Goal: Task Accomplishment & Management: Manage account settings

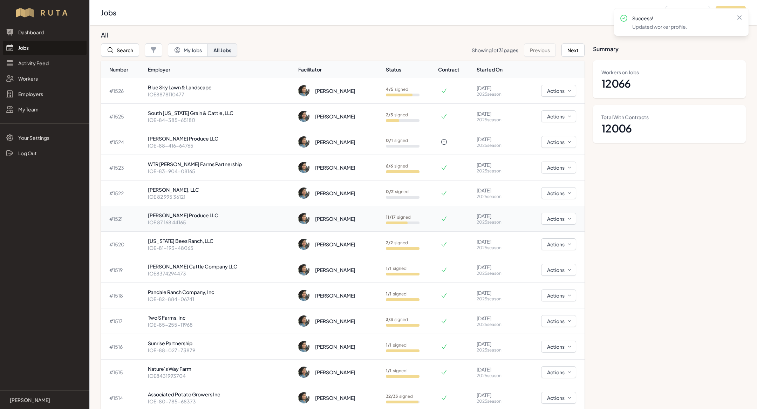
click at [199, 214] on p "[PERSON_NAME] Produce LLC" at bounding box center [220, 215] width 145 height 7
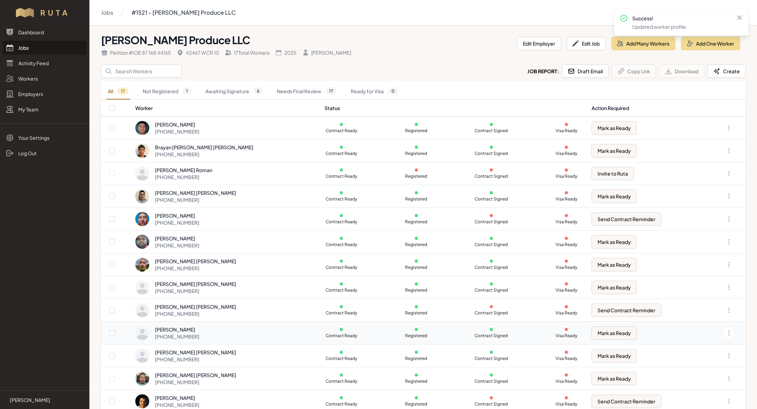
click at [197, 333] on div "[PHONE_NUMBER]" at bounding box center [177, 336] width 45 height 7
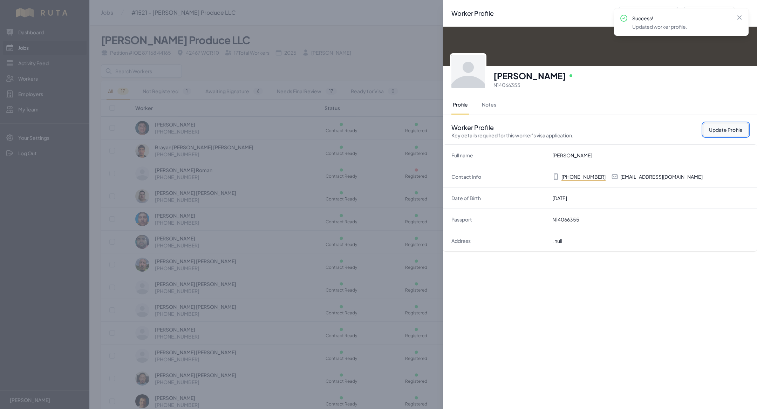
click at [725, 134] on button "Update Profile" at bounding box center [726, 129] width 46 height 13
select select "MX"
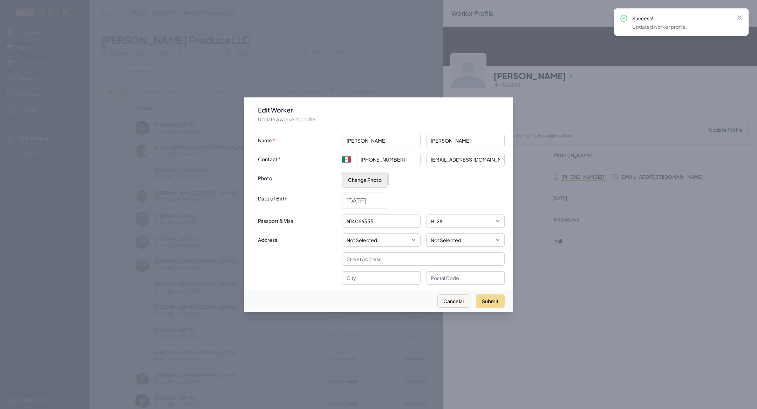
click at [377, 178] on button "Change Photo" at bounding box center [365, 179] width 46 height 13
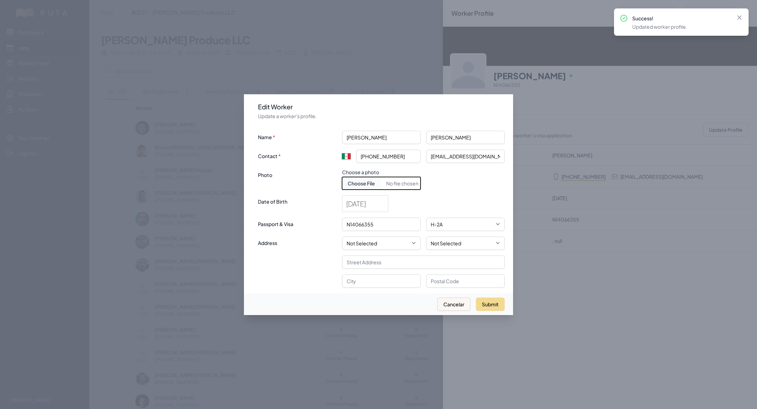
click at [377, 183] on input "Choose document photo" at bounding box center [381, 183] width 79 height 13
type input "C:\fakepath\[PERSON_NAME].jpeg"
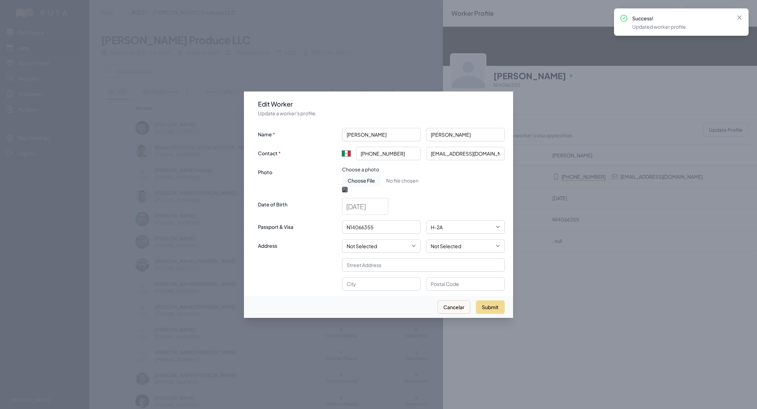
click at [398, 197] on div at bounding box center [381, 236] width 79 height 79
click at [492, 314] on button "Submit" at bounding box center [490, 306] width 29 height 13
type input "+52"
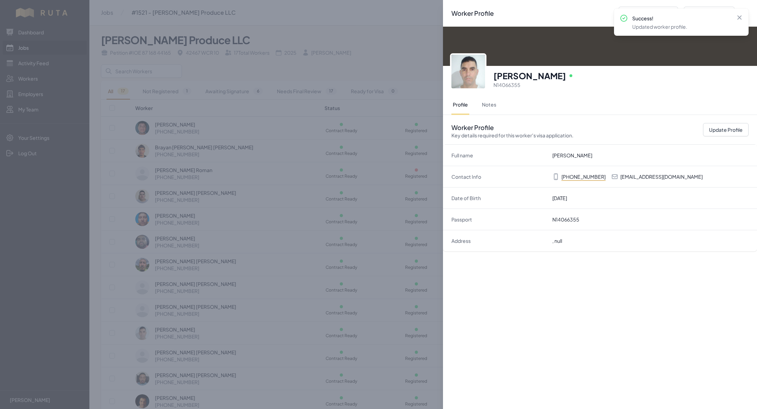
click at [193, 151] on div "Worker Profile Previous Worker Next Worker Close panel [PERSON_NAME] Online N14…" at bounding box center [378, 204] width 757 height 409
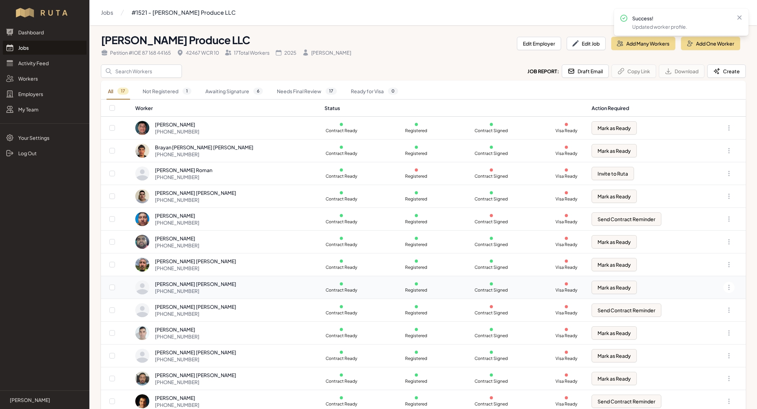
scroll to position [11, 0]
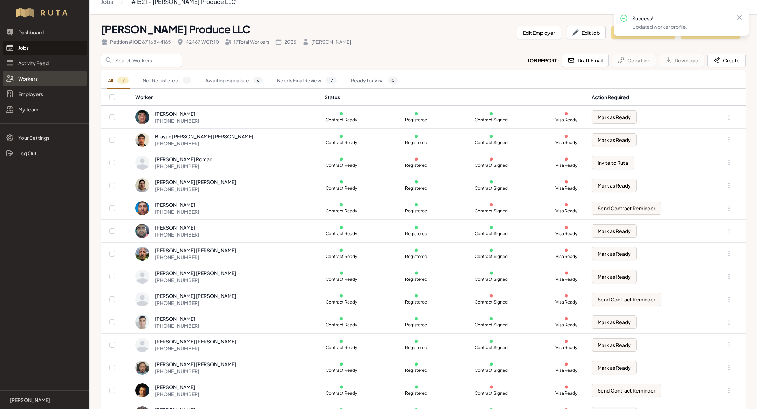
click at [32, 84] on link "Workers" at bounding box center [45, 78] width 84 height 14
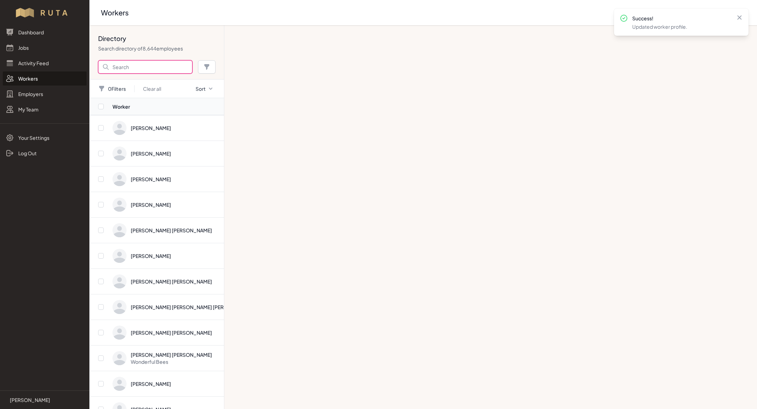
click at [152, 64] on input "Search" at bounding box center [145, 66] width 94 height 13
click at [125, 67] on input "Search" at bounding box center [145, 66] width 94 height 13
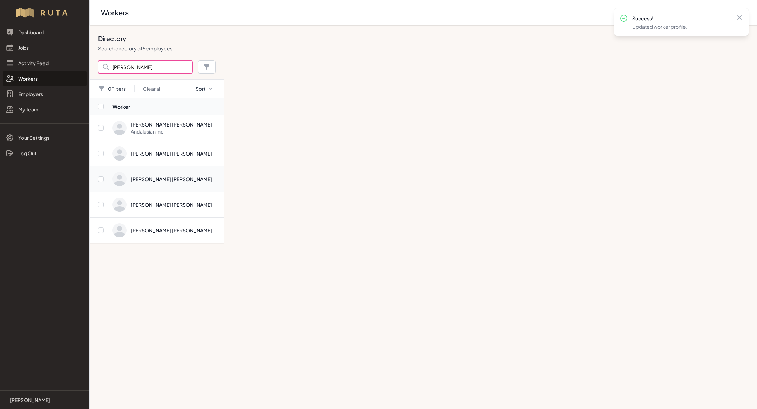
type input "[PERSON_NAME]"
click at [181, 183] on span "Directory" at bounding box center [165, 179] width 107 height 14
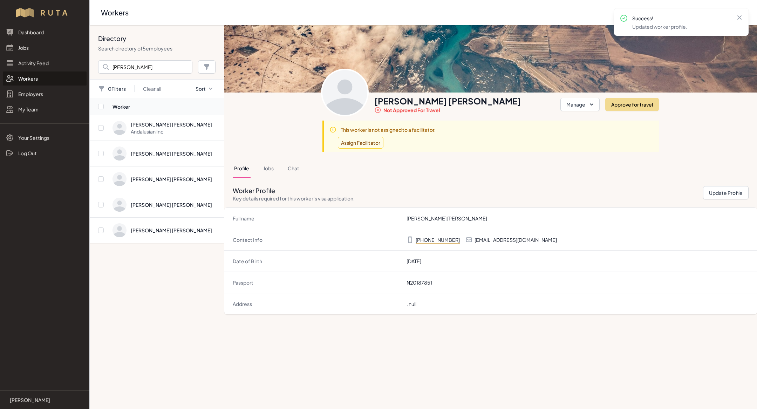
click at [503, 240] on p "[EMAIL_ADDRESS][DOMAIN_NAME]" at bounding box center [516, 239] width 82 height 7
click at [273, 168] on button "Jobs" at bounding box center [268, 168] width 13 height 19
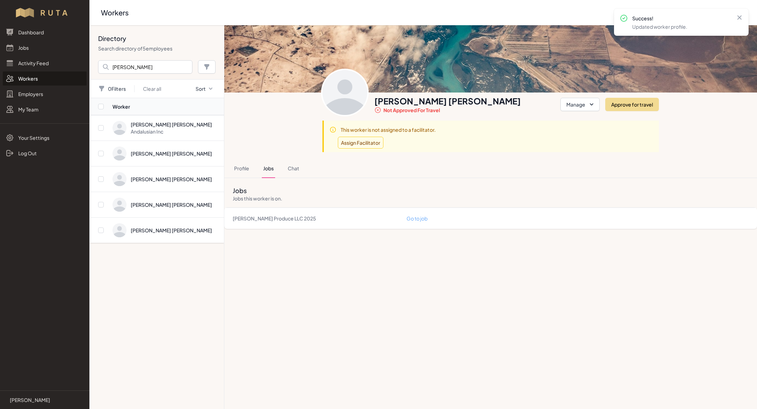
click at [425, 217] on link "Go to job" at bounding box center [417, 218] width 21 height 6
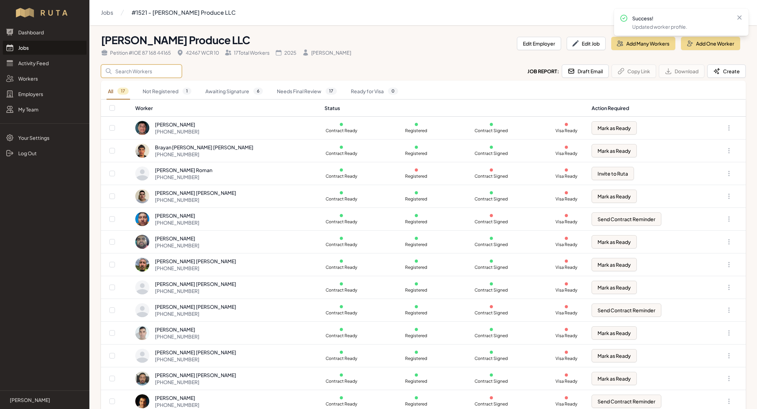
click at [142, 67] on input "Search" at bounding box center [141, 70] width 81 height 13
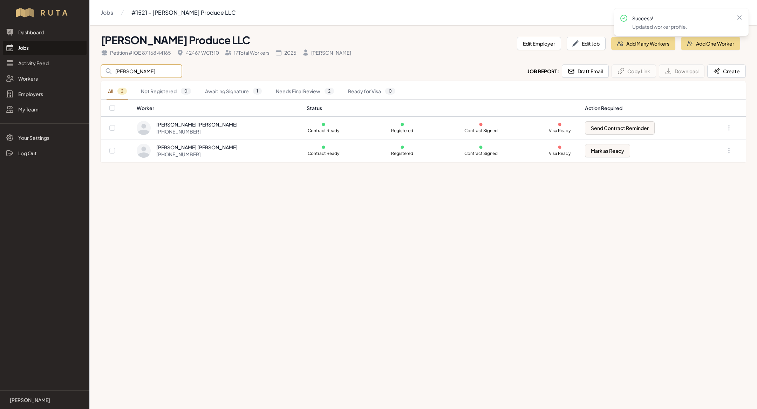
type input "[PERSON_NAME]"
click at [310, 250] on main "Jobs #1521 - [PERSON_NAME] Produce LLC [PERSON_NAME] Produce LLC Petition # IOE…" at bounding box center [378, 204] width 757 height 409
click at [218, 145] on div "[PERSON_NAME] [PERSON_NAME]" at bounding box center [196, 147] width 81 height 7
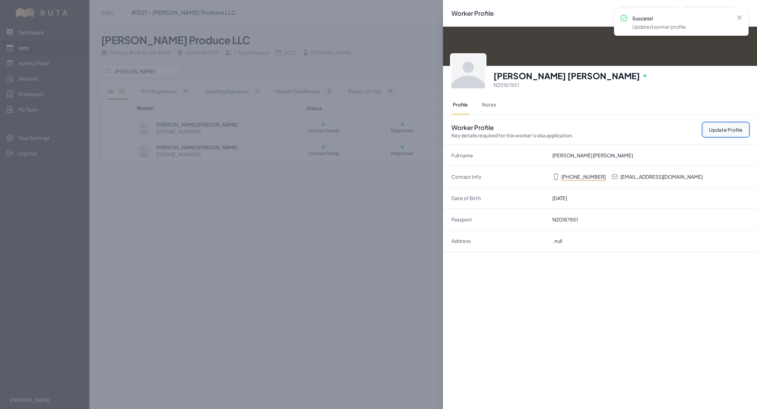
click at [713, 130] on button "Update Profile" at bounding box center [726, 129] width 46 height 13
select select "MX"
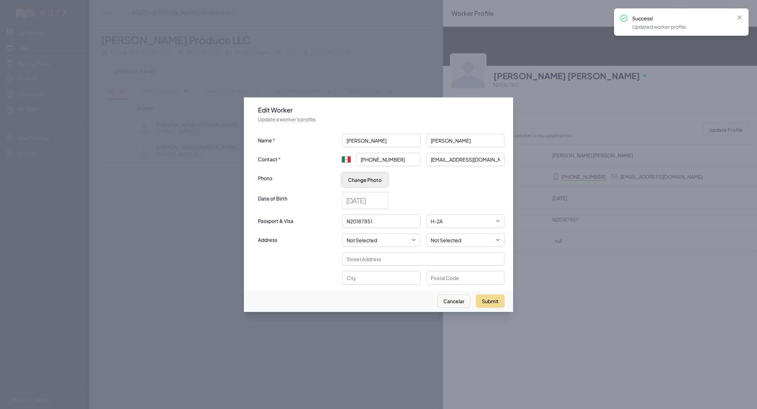
click at [362, 178] on button "Change Photo" at bounding box center [365, 179] width 46 height 13
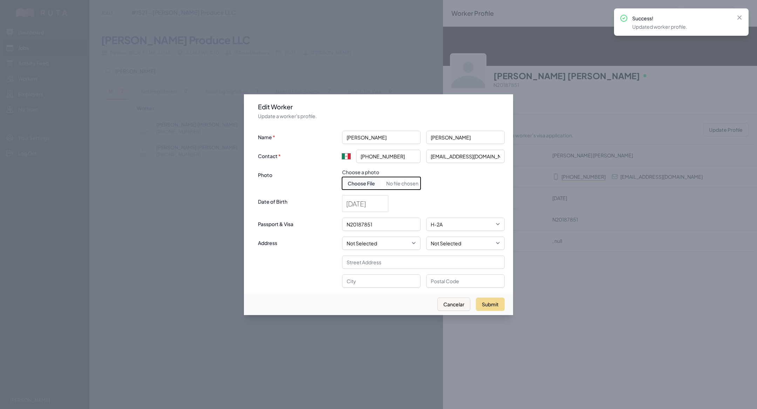
click at [362, 188] on input "Choose document photo" at bounding box center [381, 183] width 79 height 13
type input "C:\fakepath\[PERSON_NAME] [PERSON_NAME].jpeg"
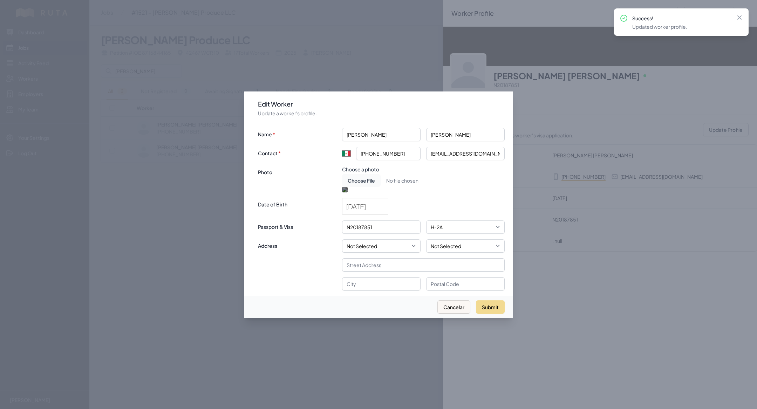
click at [393, 211] on div at bounding box center [381, 250] width 79 height 79
click at [497, 314] on button "Submit" at bounding box center [490, 306] width 29 height 13
type input "+52"
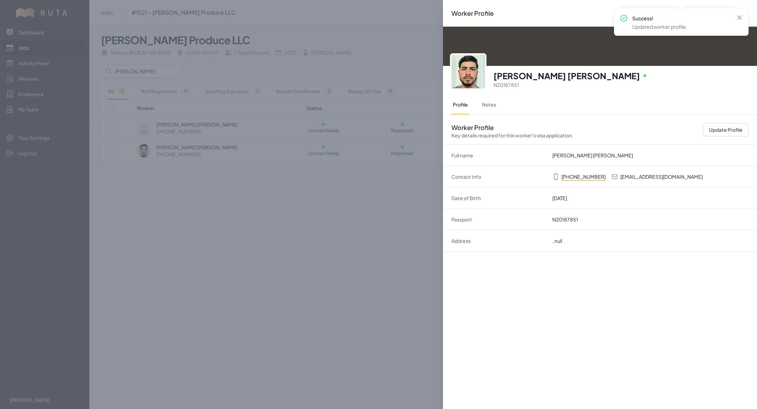
click at [275, 186] on div "Worker Profile Previous Worker Next Worker Close panel [PERSON_NAME] [PERSON_NA…" at bounding box center [378, 204] width 757 height 409
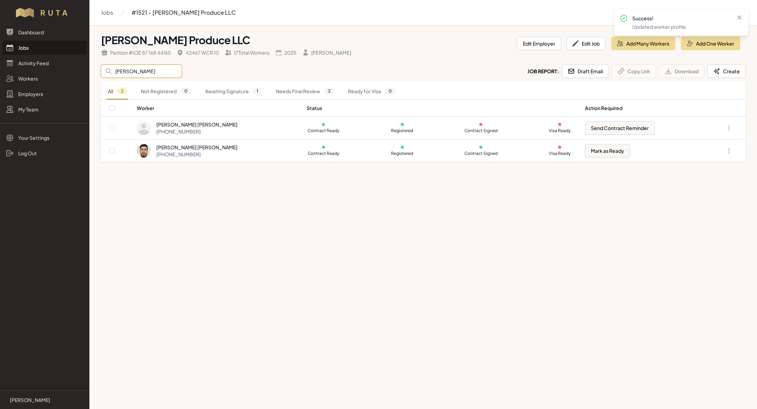
click at [138, 73] on input "[PERSON_NAME]" at bounding box center [141, 70] width 81 height 13
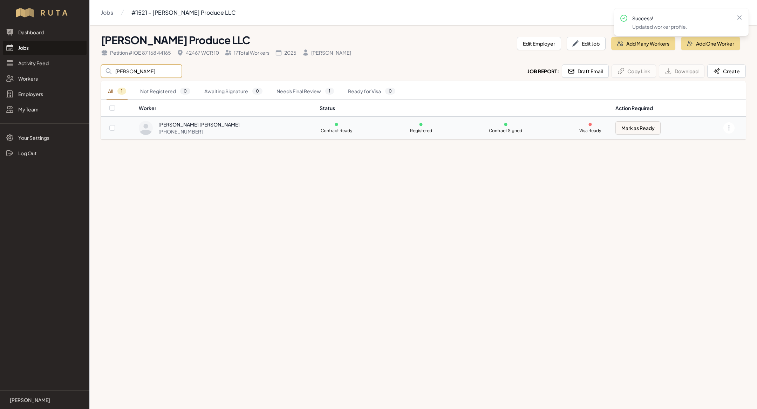
type input "[PERSON_NAME]"
click at [206, 130] on div "[PHONE_NUMBER]" at bounding box center [198, 131] width 81 height 7
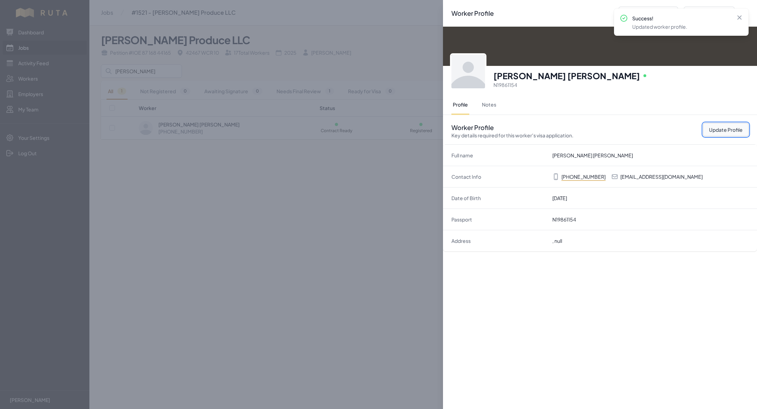
click at [729, 124] on button "Update Profile" at bounding box center [726, 129] width 46 height 13
select select "MX"
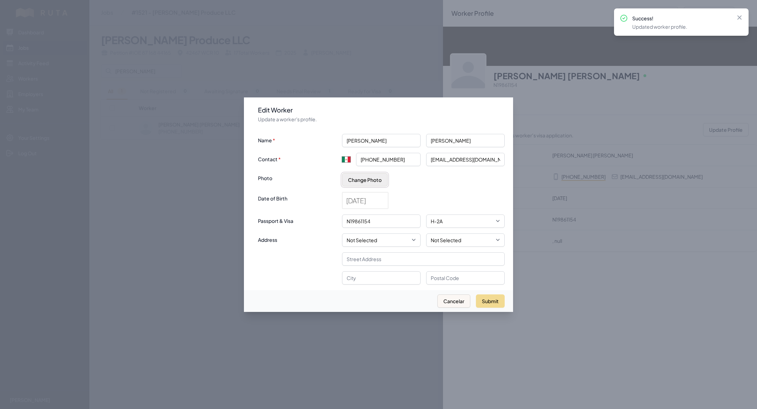
click at [367, 181] on button "Change Photo" at bounding box center [365, 179] width 46 height 13
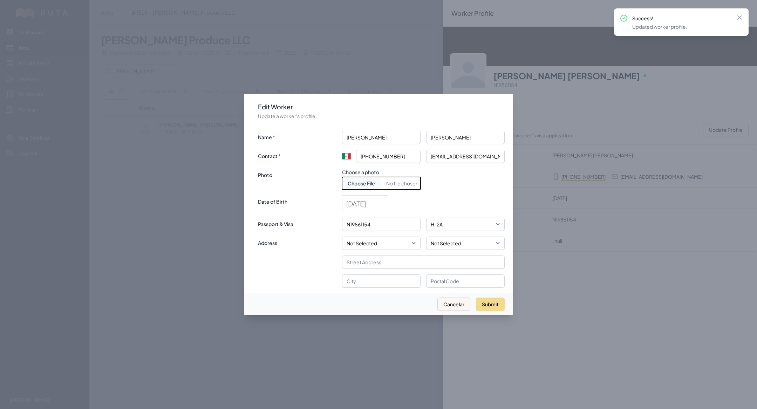
click at [371, 185] on input "Choose document photo" at bounding box center [381, 183] width 79 height 13
type input "C:\fakepath\[PERSON_NAME] [PERSON_NAME].jpeg"
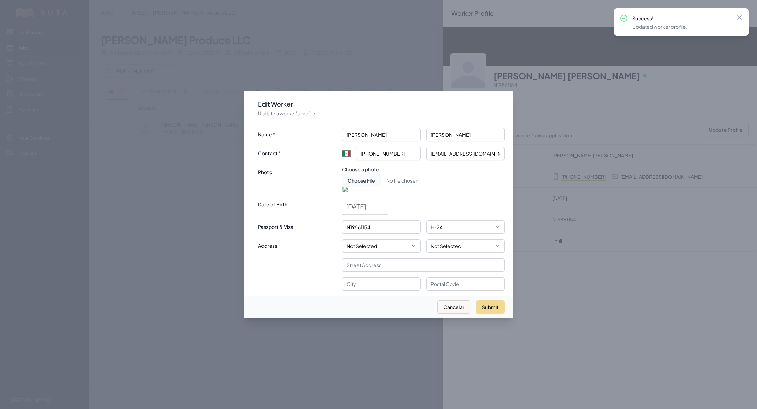
click at [348, 189] on img at bounding box center [345, 190] width 6 height 6
click at [379, 235] on div at bounding box center [381, 274] width 79 height 79
click at [348, 235] on div at bounding box center [381, 274] width 79 height 79
click at [355, 232] on div at bounding box center [381, 271] width 79 height 79
click at [348, 192] on div at bounding box center [345, 190] width 6 height 6
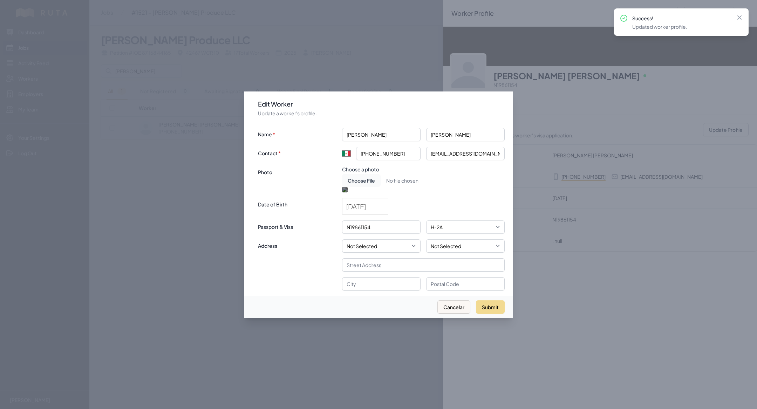
click at [365, 233] on div at bounding box center [386, 267] width 69 height 69
click at [486, 314] on button "Submit" at bounding box center [490, 306] width 29 height 13
type input "+52"
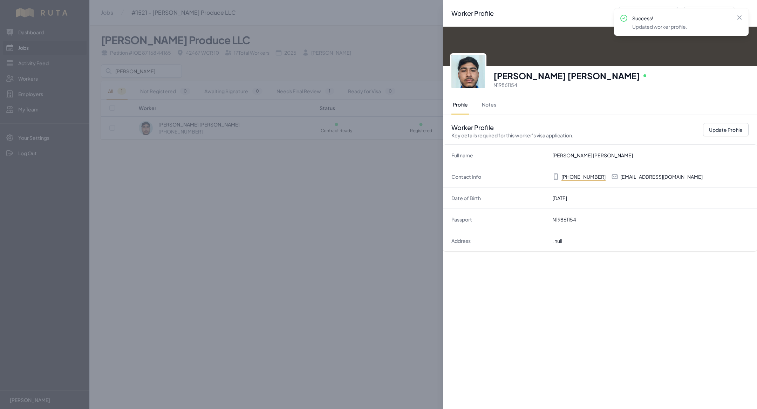
click at [309, 240] on div "Worker Profile Previous Worker Next Worker Close panel [PERSON_NAME] [PERSON_NA…" at bounding box center [378, 204] width 757 height 409
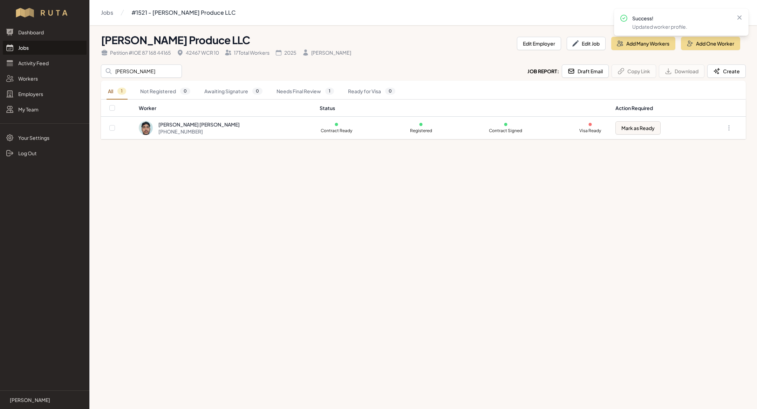
click at [41, 49] on link "Jobs" at bounding box center [45, 48] width 84 height 14
